Goal: Check status: Check status

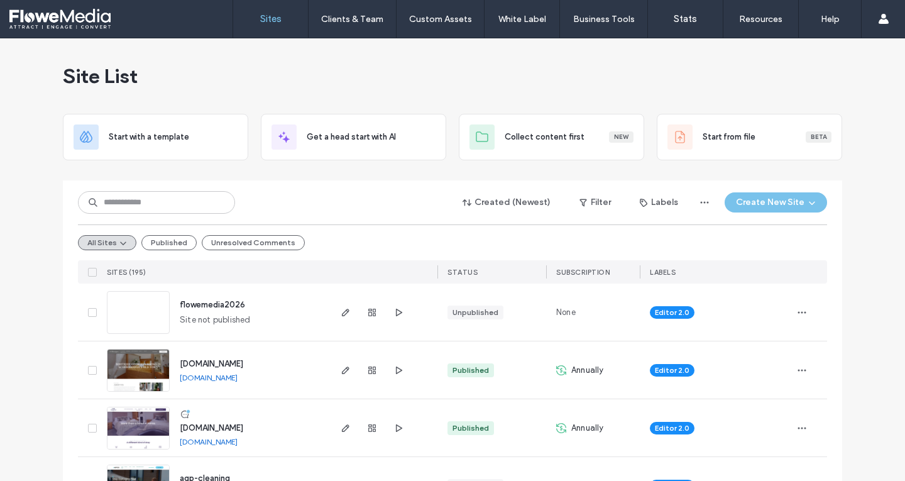
click at [687, 17] on label "Stats" at bounding box center [685, 18] width 23 height 11
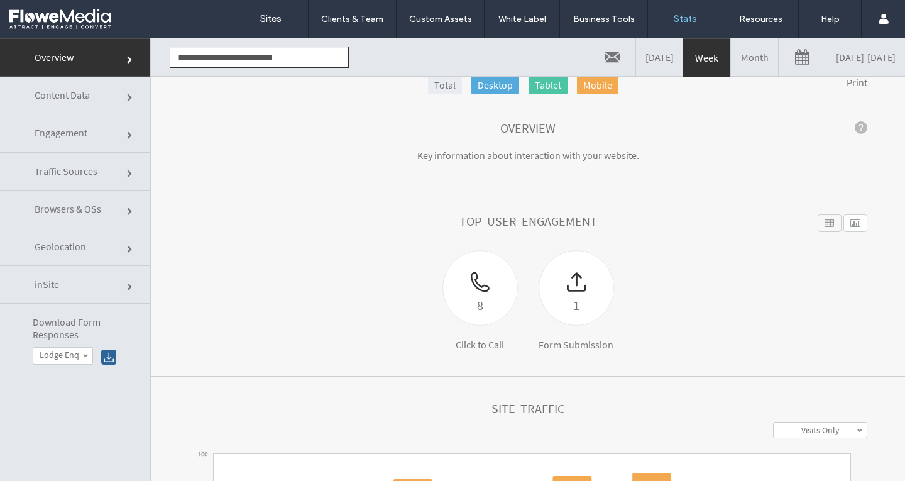
scroll to position [33, 0]
click at [55, 168] on span "Traffic Sources" at bounding box center [66, 171] width 63 height 13
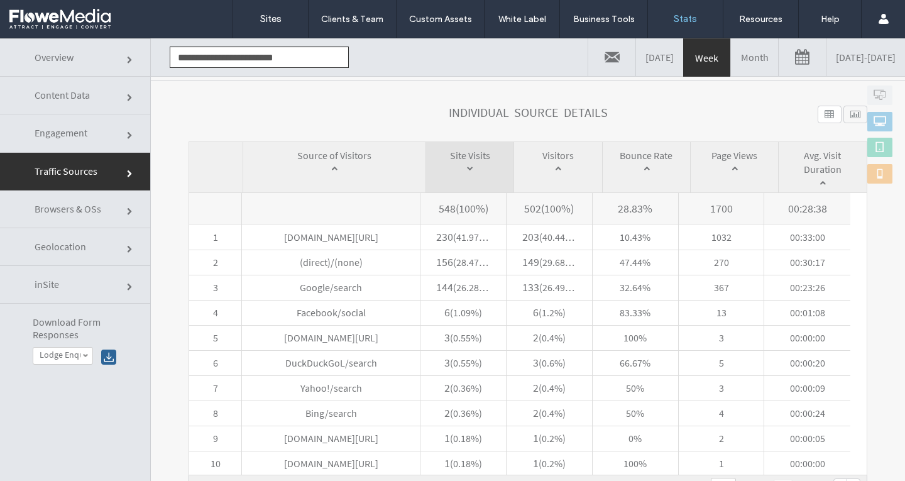
scroll to position [581, 0]
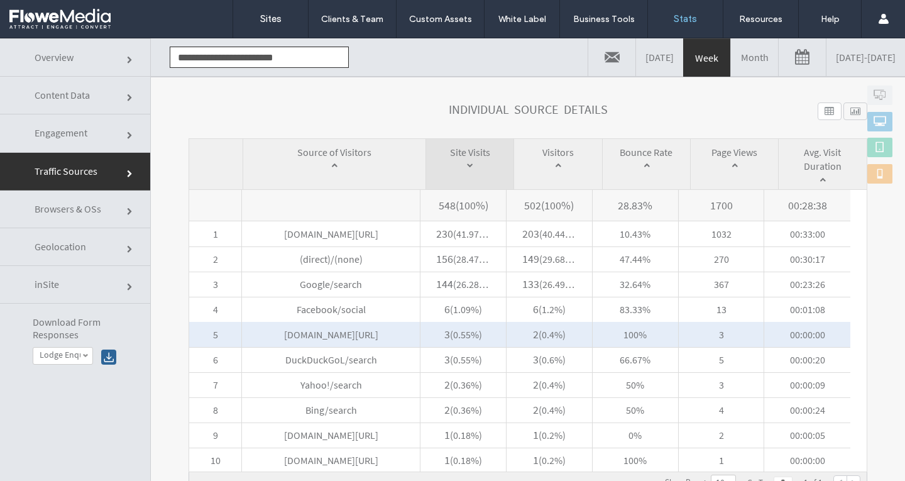
click at [332, 329] on span "chatgpt.com/unknown" at bounding box center [331, 334] width 178 height 25
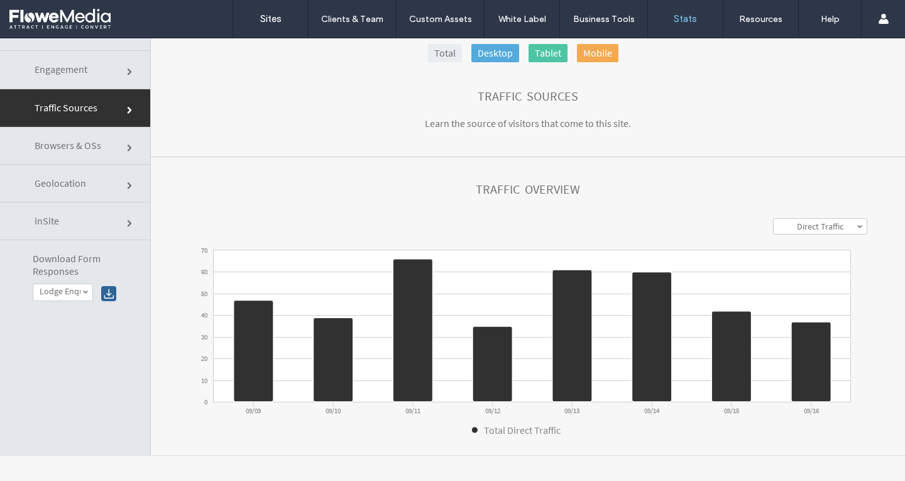
scroll to position [0, 0]
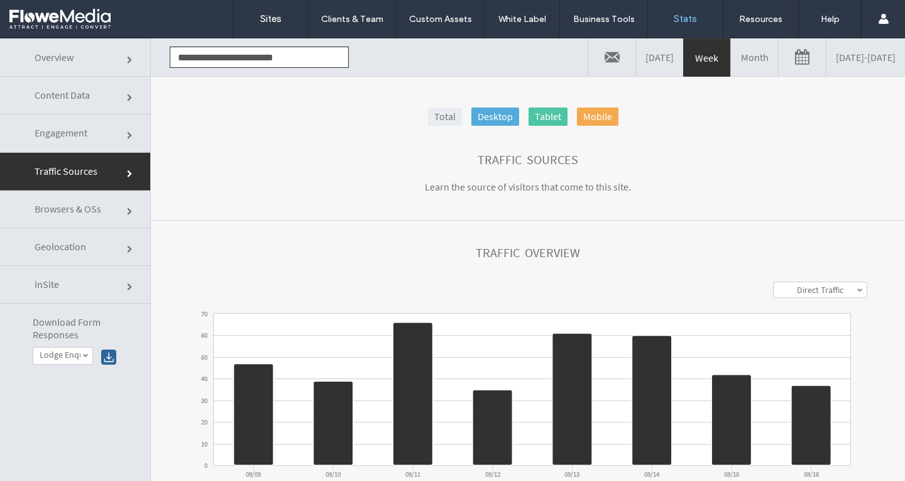
click at [731, 73] on link "Month" at bounding box center [754, 57] width 47 height 38
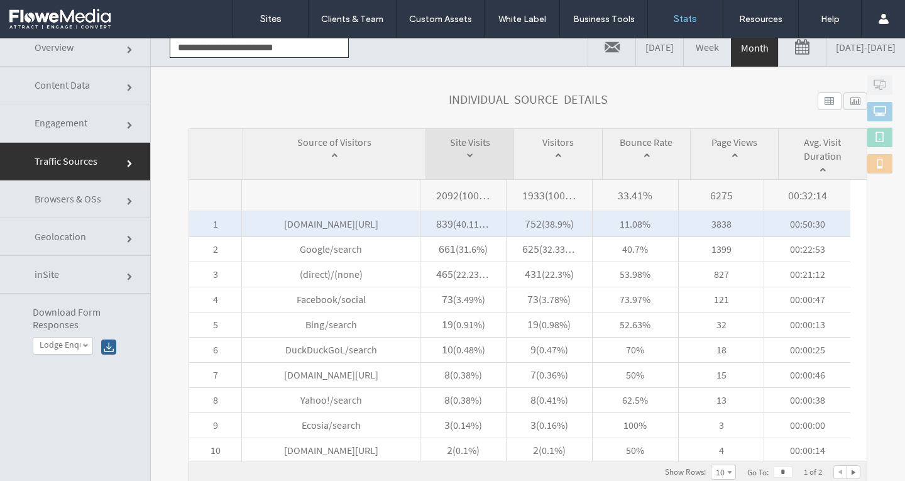
scroll to position [11, 0]
click at [372, 223] on span "www.kiplinlodgepark.co.uk/internal" at bounding box center [331, 223] width 178 height 25
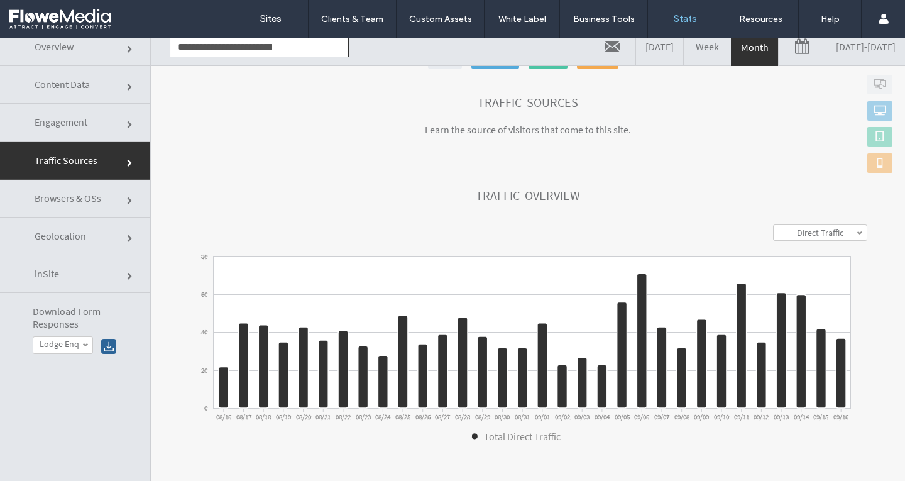
scroll to position [0, 0]
